Goal: Task Accomplishment & Management: Use online tool/utility

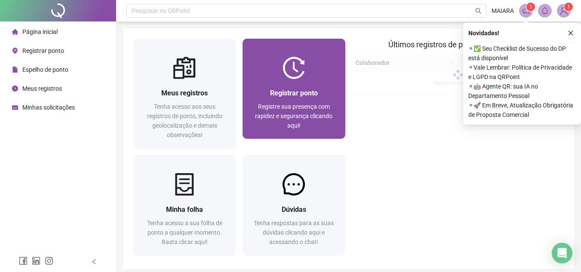
click at [287, 87] on div "Registrar ponto Registre sua presença com rapidez e segurança clicando aqui!" at bounding box center [294, 109] width 102 height 60
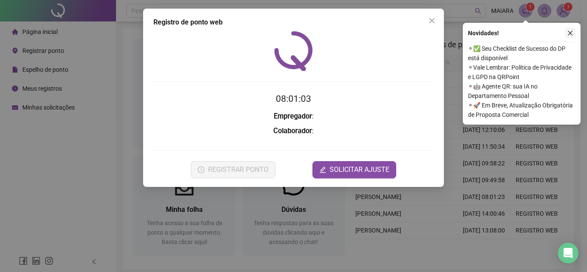
click at [570, 35] on icon "close" at bounding box center [571, 33] width 6 height 6
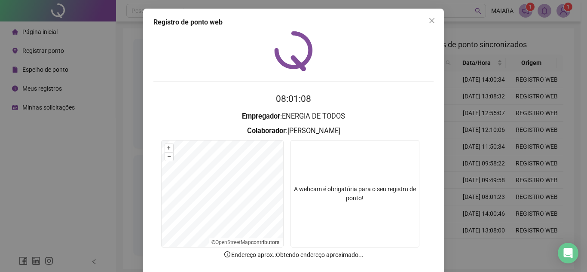
scroll to position [45, 0]
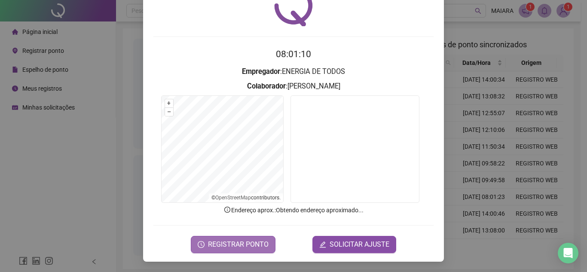
click at [236, 248] on span "REGISTRAR PONTO" at bounding box center [238, 245] width 61 height 10
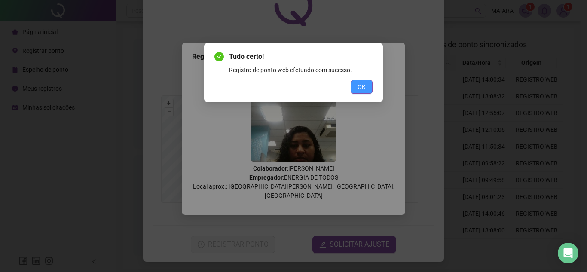
click at [362, 90] on span "OK" at bounding box center [362, 86] width 8 height 9
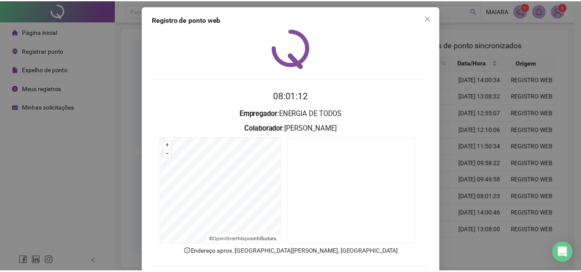
scroll to position [0, 0]
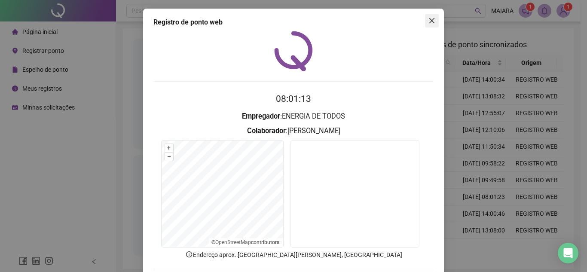
click at [430, 21] on icon "close" at bounding box center [432, 20] width 5 height 5
